Goal: Information Seeking & Learning: Learn about a topic

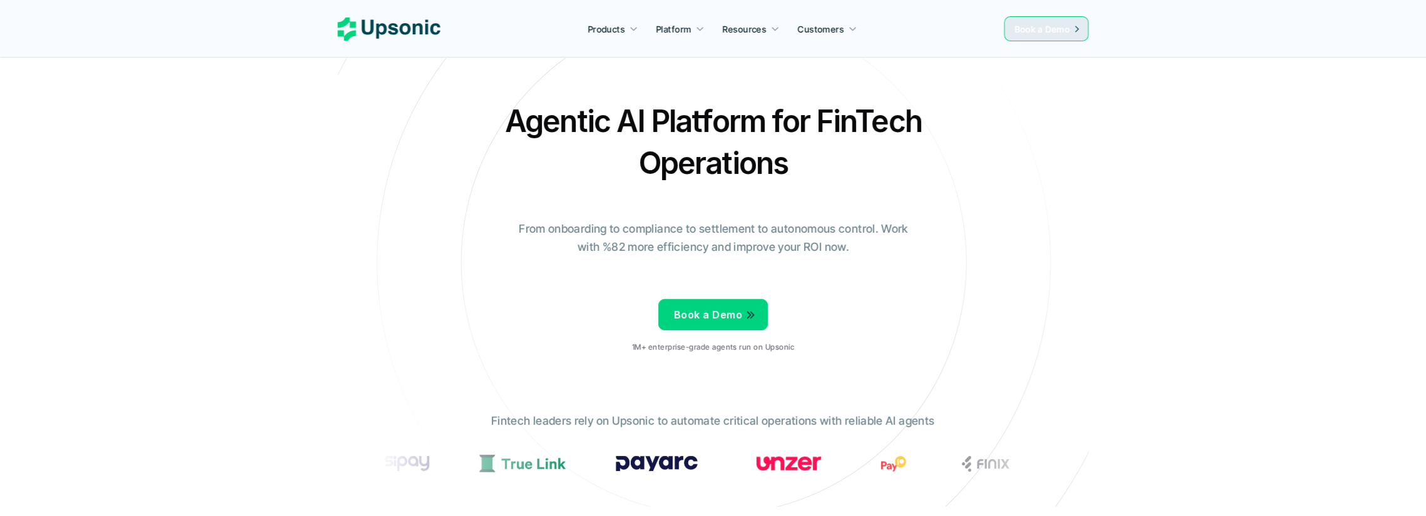
drag, startPoint x: 0, startPoint y: 0, endPoint x: 611, endPoint y: 29, distance: 611.5
click at [611, 29] on p "Products" at bounding box center [606, 29] width 37 height 13
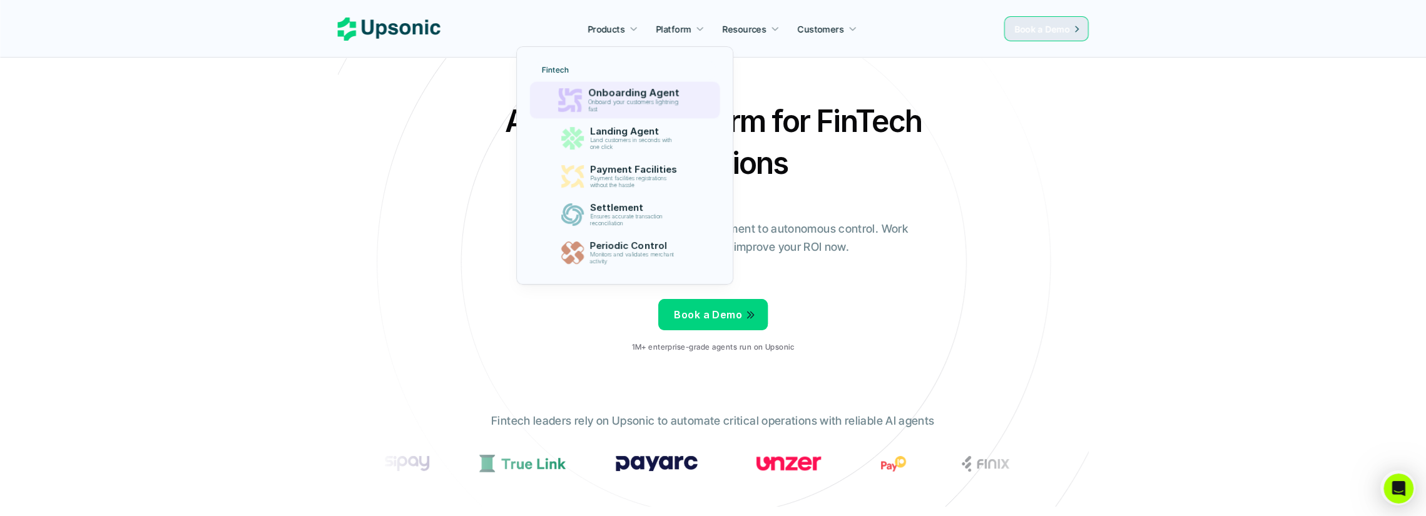
click at [633, 104] on p "Onboard your customers lightning fast" at bounding box center [636, 106] width 96 height 14
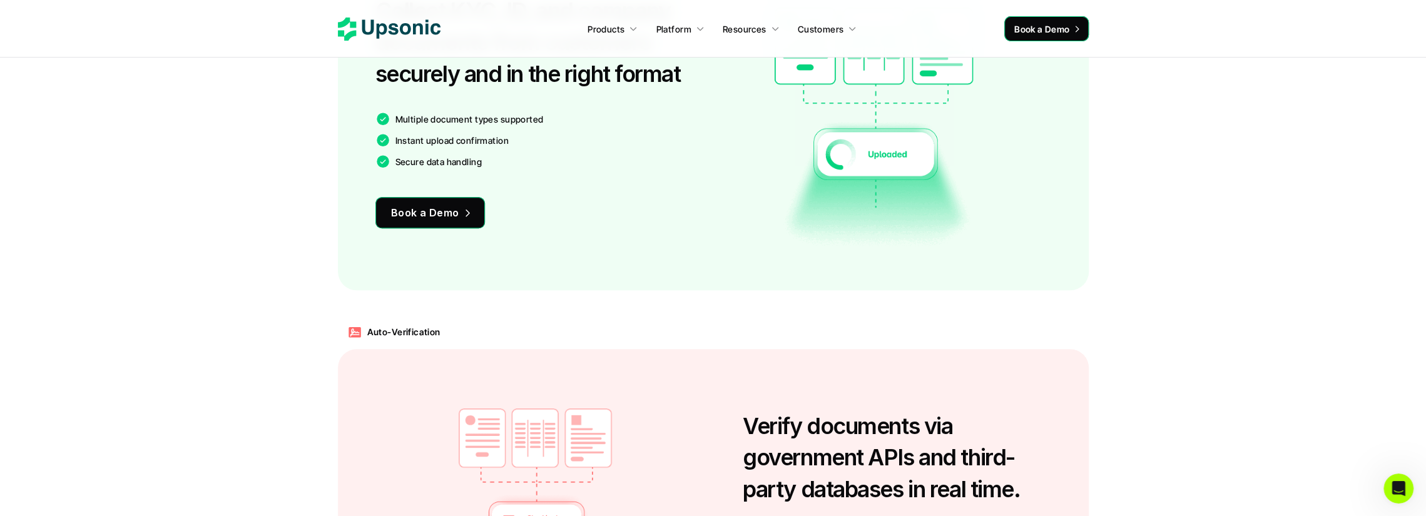
scroll to position [1064, 0]
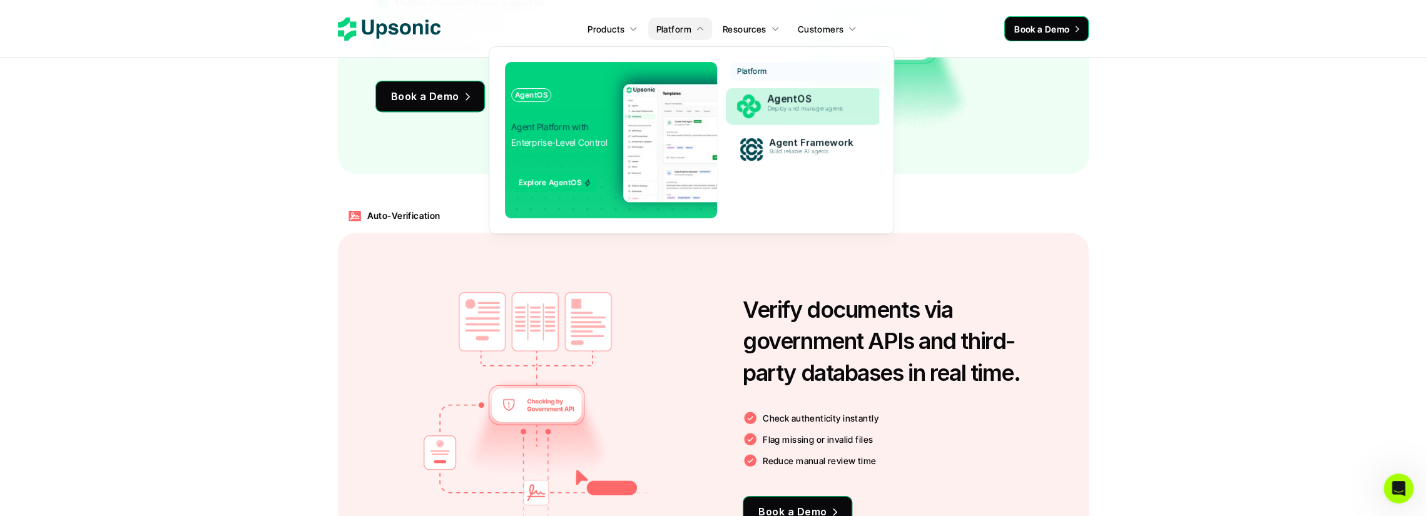
click at [792, 111] on p "Deploy and manage agents" at bounding box center [815, 108] width 96 height 7
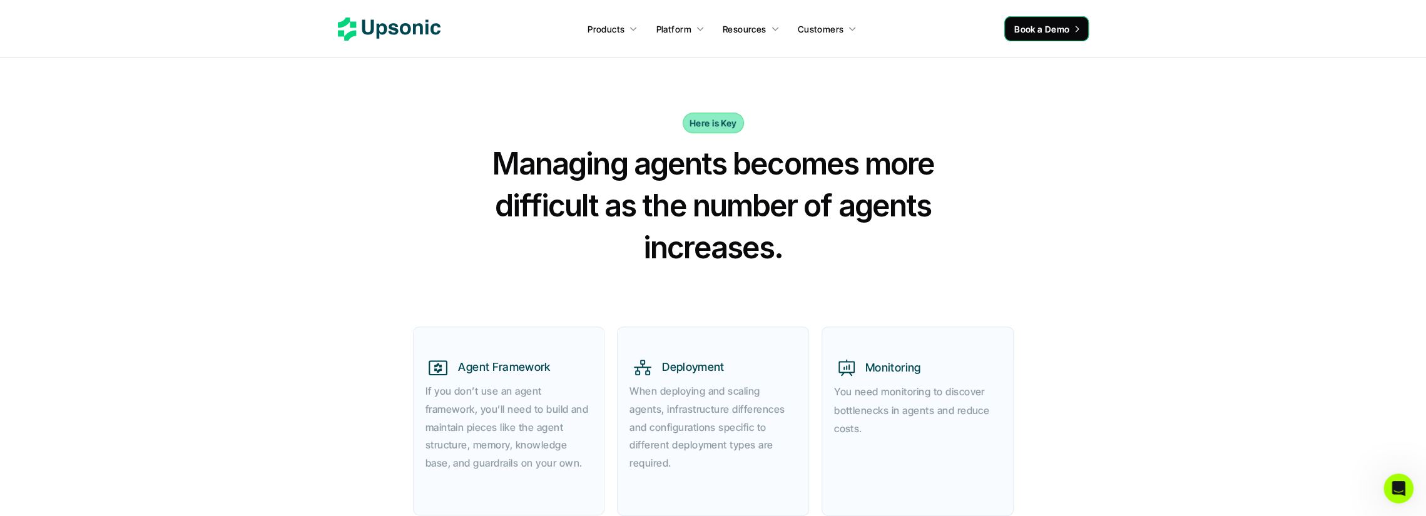
scroll to position [438, 0]
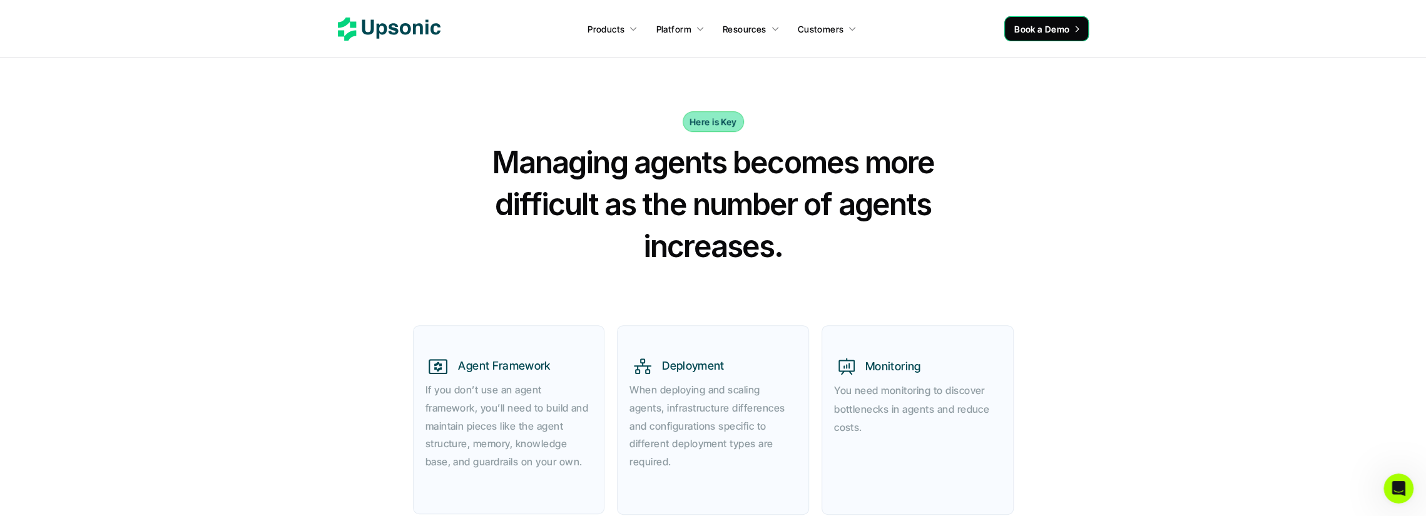
drag, startPoint x: 556, startPoint y: 151, endPoint x: 758, endPoint y: 243, distance: 222.1
click at [758, 243] on h2 "Managing agents becomes more difficult as the number of agents increases." at bounding box center [713, 204] width 501 height 126
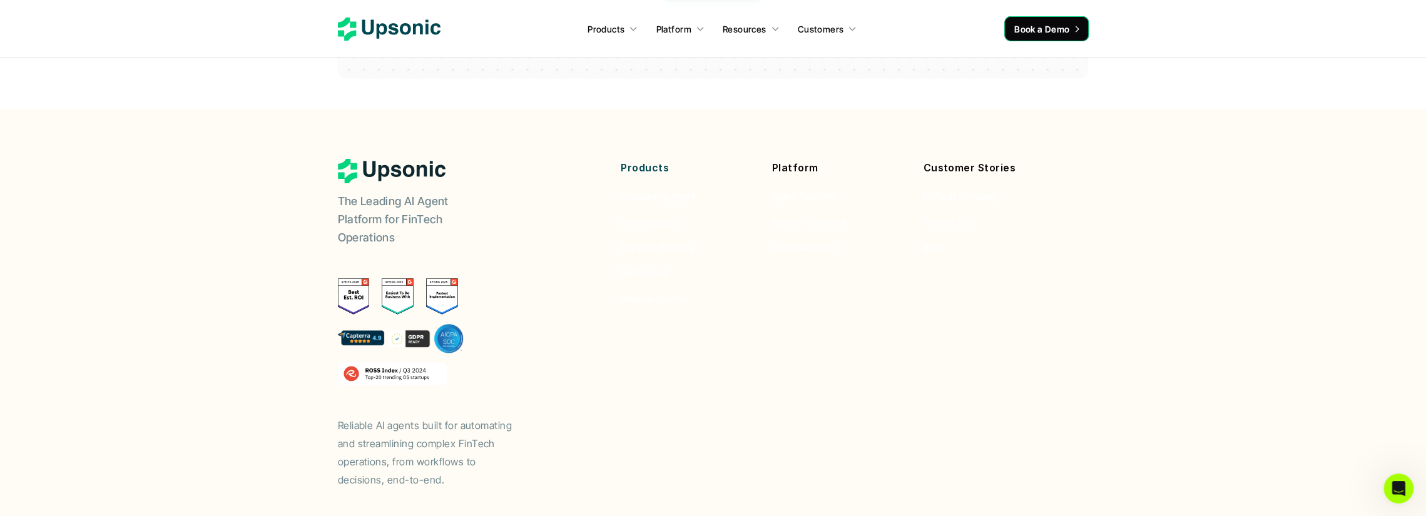
scroll to position [3682, 0]
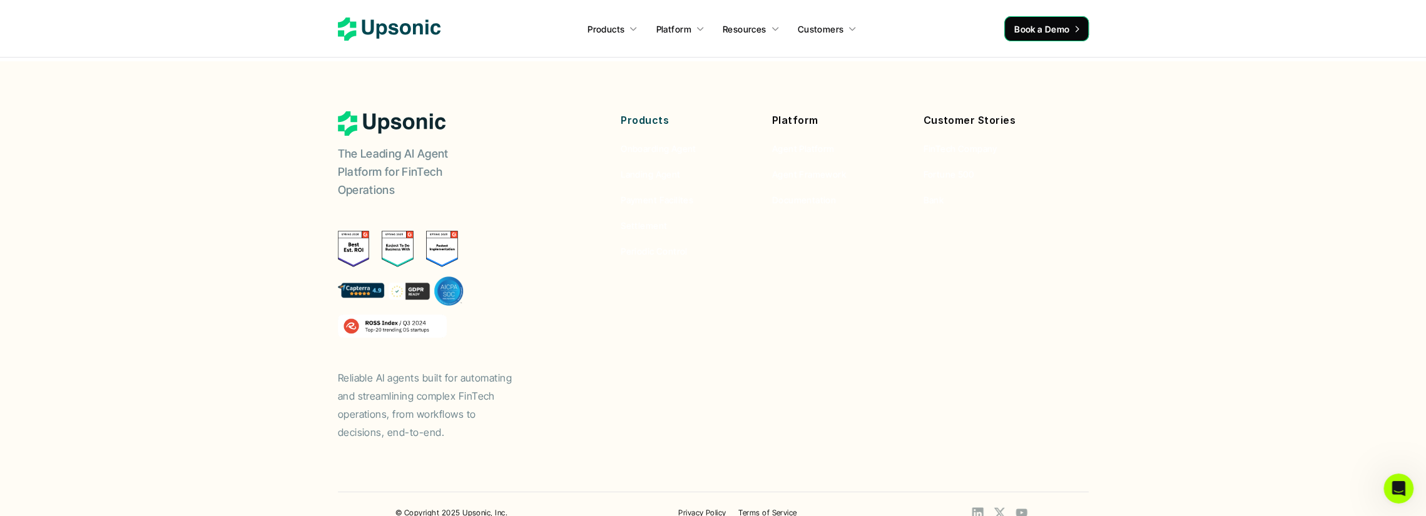
drag, startPoint x: 339, startPoint y: 135, endPoint x: 402, endPoint y: 181, distance: 77.5
click at [402, 181] on p "The Leading AI Agent Platform for FinTech Operations" at bounding box center [416, 172] width 156 height 54
click at [651, 200] on div "Products Onboarding Agent Landing Agent Payment Facilites Settlement Periodic C…" at bounding box center [687, 184] width 133 height 146
